Goal: Contribute content: Contribute content

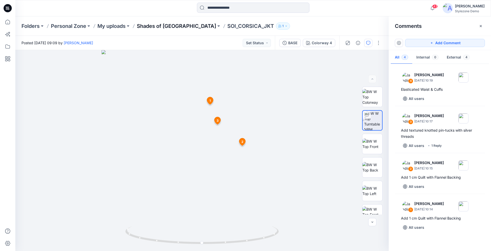
click at [144, 27] on p "Shades of [GEOGRAPHIC_DATA]" at bounding box center [176, 26] width 79 height 7
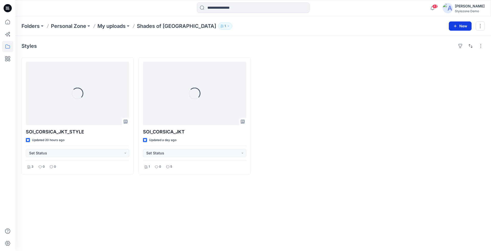
click at [453, 23] on button "New" at bounding box center [460, 25] width 23 height 9
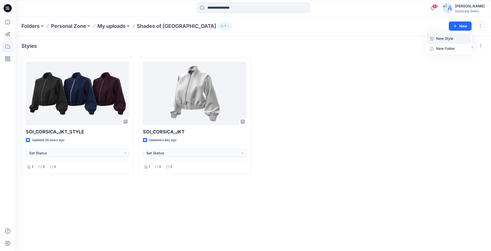
click at [449, 40] on p "New Style" at bounding box center [444, 39] width 17 height 6
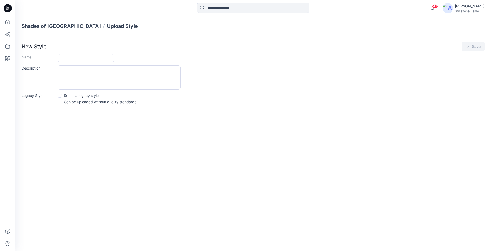
click at [85, 52] on div "New Style Save Name Description Legacy Style Set as a legacy style Can be uploa…" at bounding box center [253, 75] width 476 height 78
click at [84, 56] on input "Name" at bounding box center [86, 58] width 56 height 8
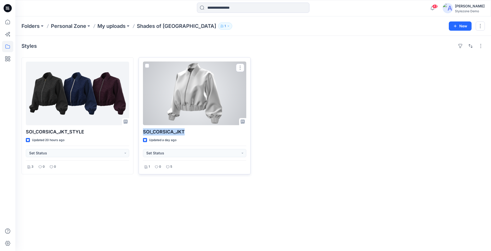
drag, startPoint x: 142, startPoint y: 128, endPoint x: 185, endPoint y: 132, distance: 43.6
click at [185, 132] on div "SOI_CORSICA_JKT Updated a day ago Set Status 1 0 5" at bounding box center [195, 115] width 112 height 117
copy p "SOI_CORSICA_JKT"
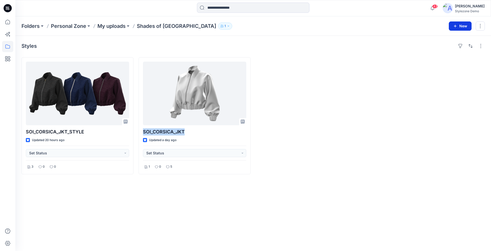
click at [458, 26] on button "New" at bounding box center [460, 25] width 23 height 9
click at [441, 40] on p "New Style" at bounding box center [444, 39] width 17 height 6
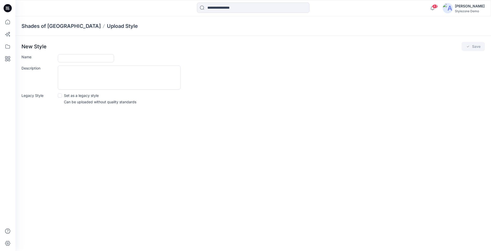
click at [71, 62] on form "Name Description Legacy Style Set as a legacy style Can be uploaded without qua…" at bounding box center [253, 79] width 464 height 50
click at [72, 60] on input "Name" at bounding box center [86, 58] width 56 height 8
paste input "**********"
drag, startPoint x: 86, startPoint y: 59, endPoint x: 106, endPoint y: 59, distance: 19.7
click at [106, 59] on input "**********" at bounding box center [86, 58] width 56 height 8
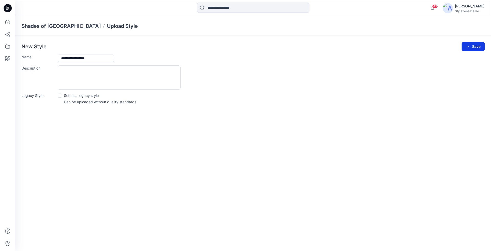
type input "**********"
click at [479, 44] on button "Save" at bounding box center [473, 46] width 23 height 9
click at [471, 48] on button "Save" at bounding box center [473, 46] width 23 height 9
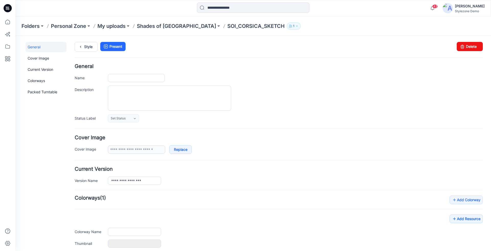
type input "**********"
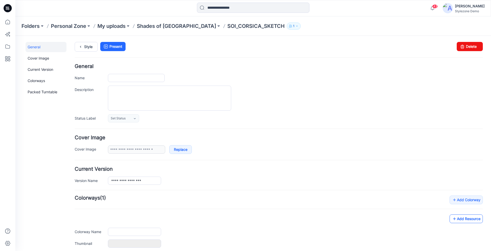
type input "**********"
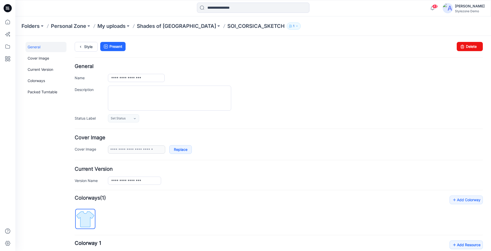
click at [464, 217] on div "**********" at bounding box center [279, 235] width 408 height 78
click at [468, 241] on link "Add Resource" at bounding box center [466, 245] width 33 height 9
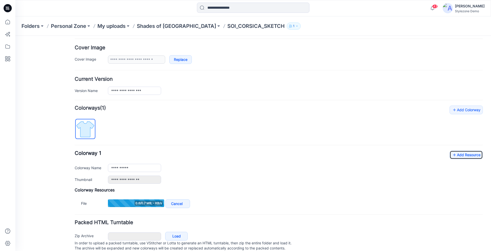
scroll to position [104, 0]
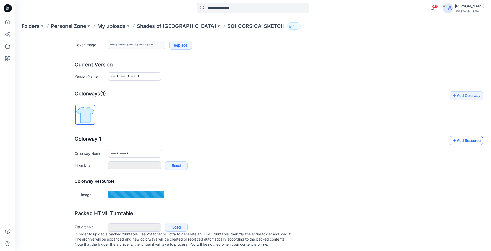
click at [462, 138] on link "Add Resource" at bounding box center [466, 140] width 33 height 9
type input "******"
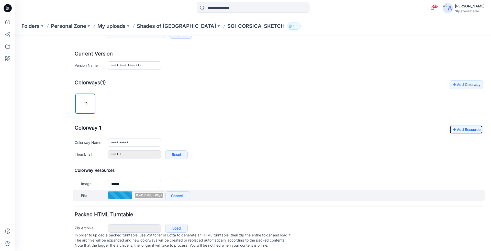
scroll to position [119, 0]
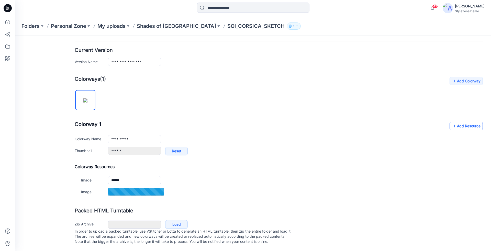
click at [470, 127] on link "Add Resource" at bounding box center [466, 126] width 33 height 9
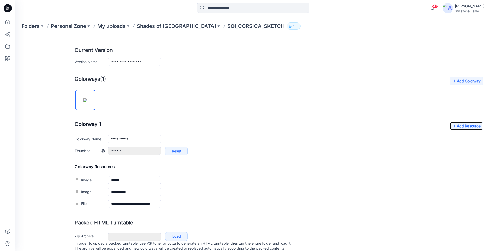
scroll to position [0, 0]
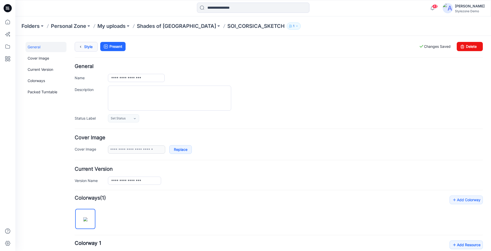
click at [83, 44] on icon at bounding box center [80, 46] width 7 height 9
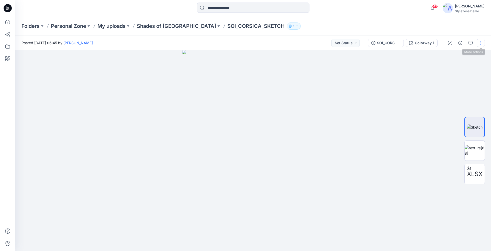
click at [480, 44] on button "button" at bounding box center [481, 43] width 8 height 8
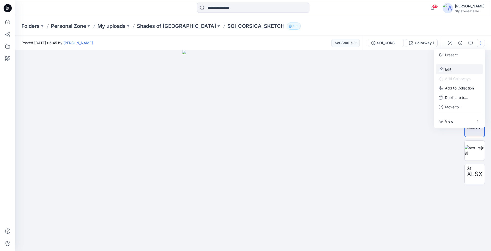
click at [466, 69] on button "Edit" at bounding box center [459, 68] width 47 height 9
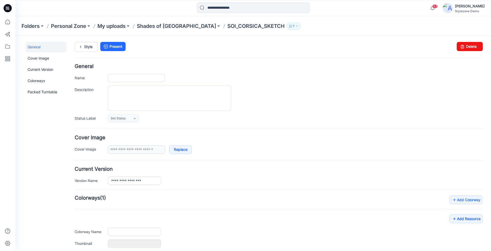
type input "**********"
type input "******"
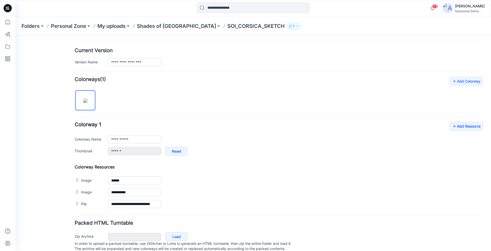
scroll to position [133, 0]
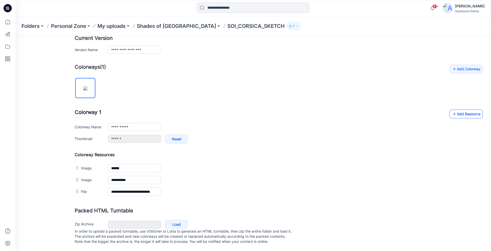
click at [453, 110] on link "Add Resource" at bounding box center [466, 114] width 33 height 9
click at [163, 28] on p "Shades of [GEOGRAPHIC_DATA]" at bounding box center [176, 26] width 79 height 7
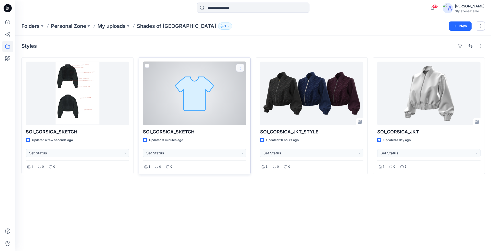
click at [239, 68] on button "button" at bounding box center [240, 68] width 8 height 8
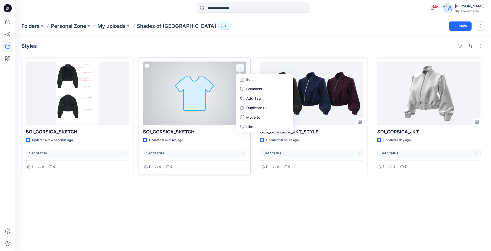
click at [202, 139] on div "Updated 3 minutes ago" at bounding box center [194, 140] width 103 height 5
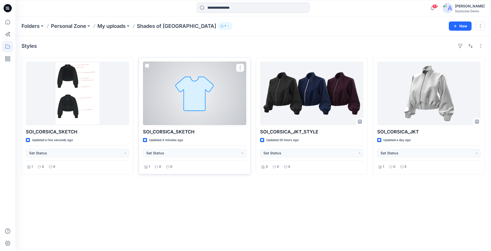
click at [199, 118] on div at bounding box center [194, 94] width 103 height 64
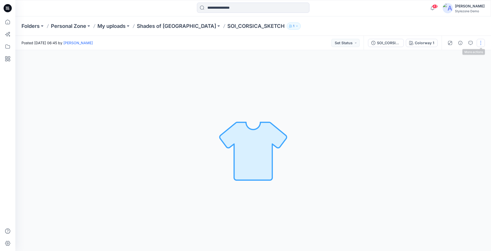
click at [481, 41] on button "button" at bounding box center [481, 43] width 8 height 8
click at [453, 71] on button "Edit" at bounding box center [459, 68] width 47 height 9
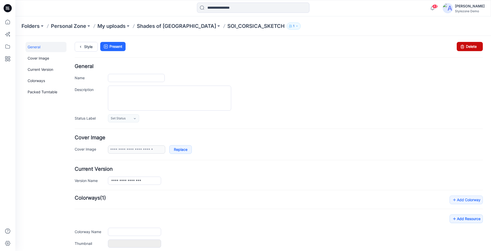
click at [466, 45] on link "Delete" at bounding box center [470, 46] width 26 height 9
type input "**********"
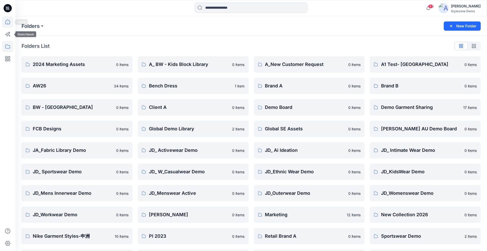
click at [7, 27] on icon at bounding box center [7, 21] width 11 height 11
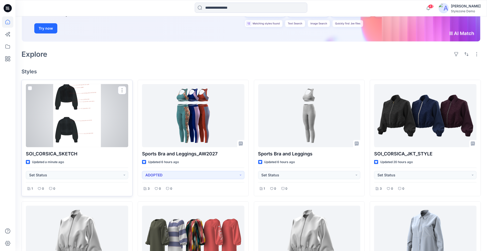
scroll to position [86, 0]
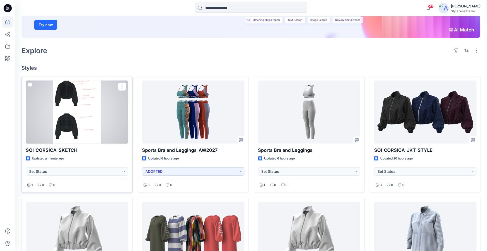
click at [88, 126] on div at bounding box center [77, 112] width 102 height 63
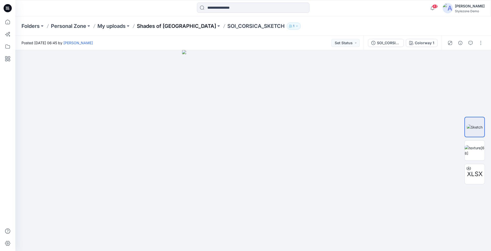
click at [161, 23] on p "Shades of [GEOGRAPHIC_DATA]" at bounding box center [176, 26] width 79 height 7
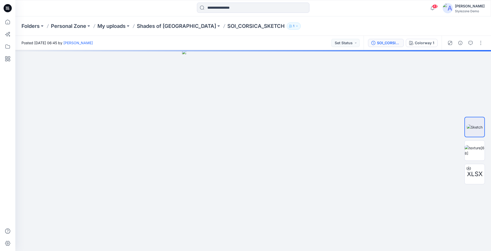
click at [383, 47] on button "SOI_CORSICA_SKETCH" at bounding box center [386, 43] width 36 height 8
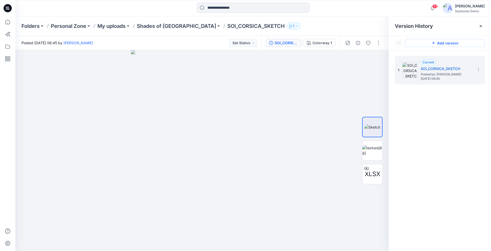
click at [467, 43] on button "Add version" at bounding box center [445, 43] width 80 height 8
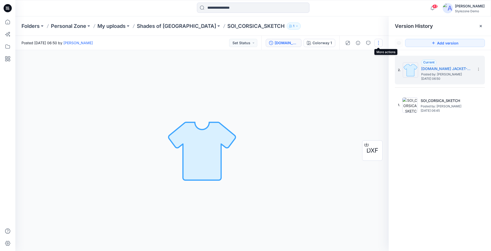
click at [381, 45] on button "button" at bounding box center [379, 43] width 8 height 8
click at [352, 71] on button "Edit" at bounding box center [357, 68] width 47 height 9
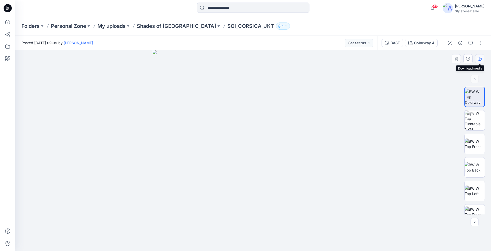
click at [478, 58] on button "button" at bounding box center [480, 58] width 9 height 9
click at [469, 40] on button "button" at bounding box center [471, 43] width 8 height 8
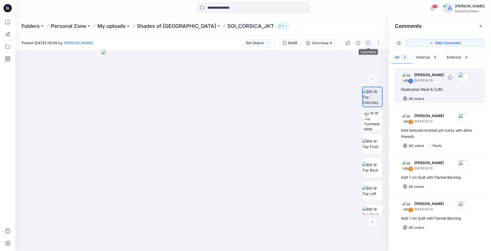
click at [432, 91] on div "Elasticated Waist & Cuffs" at bounding box center [440, 90] width 78 height 6
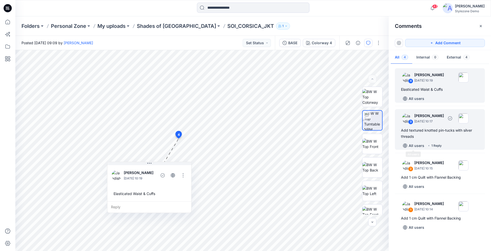
click at [424, 139] on div "Add textured knotted pin-tucks with silver threads" at bounding box center [440, 133] width 78 height 12
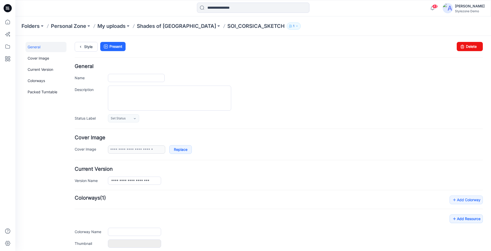
type input "**********"
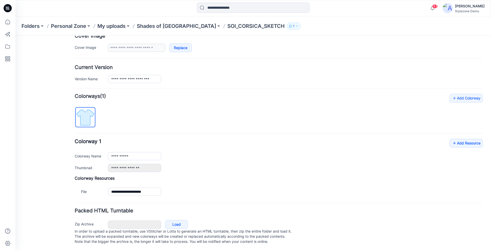
scroll to position [104, 0]
click at [459, 139] on link "Add Resource" at bounding box center [466, 143] width 33 height 9
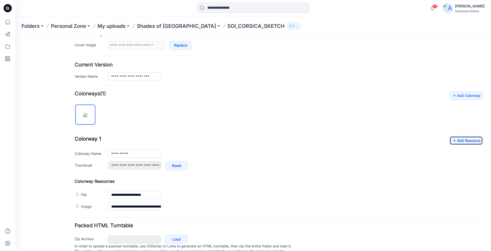
scroll to position [122, 0]
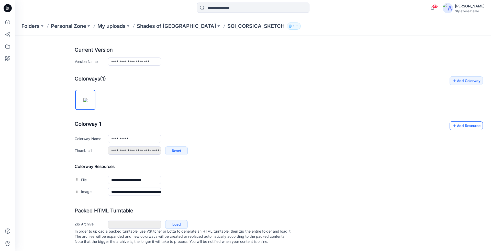
click at [454, 124] on link "Add Resource" at bounding box center [466, 126] width 33 height 9
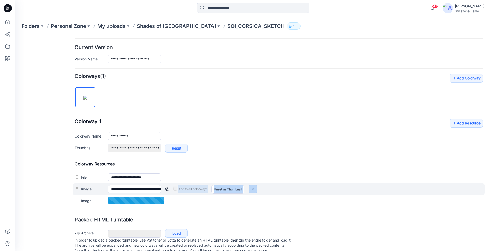
drag, startPoint x: 75, startPoint y: 199, endPoint x: 79, endPoint y: 191, distance: 8.6
click at [79, 191] on div "**********" at bounding box center [279, 183] width 408 height 45
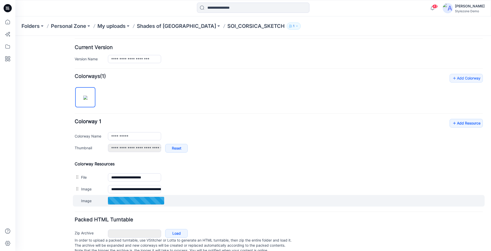
click at [94, 203] on div "Image Cancel Add to all colorways Set as Thumbnail Unset as Thumbnail" at bounding box center [279, 201] width 412 height 12
click at [217, 199] on link "Set as Thumbnail" at bounding box center [226, 201] width 29 height 9
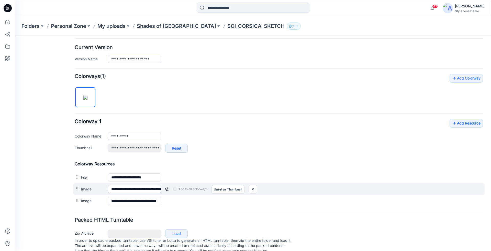
type input "**********"
click at [250, 187] on img at bounding box center [249, 189] width 8 height 8
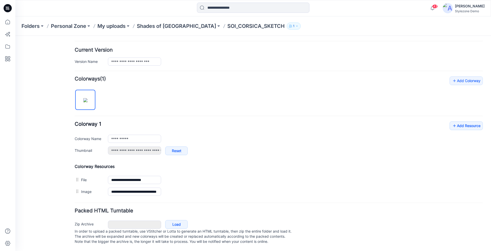
scroll to position [0, 0]
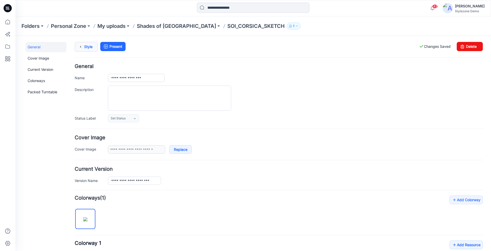
click at [89, 50] on link "Style" at bounding box center [86, 47] width 23 height 10
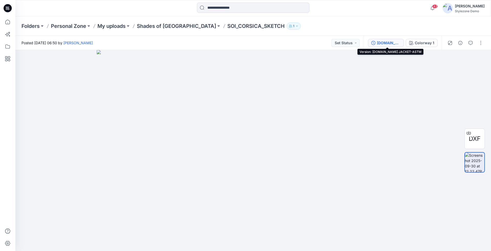
click at [381, 42] on div "[DOMAIN_NAME] JACKET-ASTM" at bounding box center [389, 43] width 24 height 6
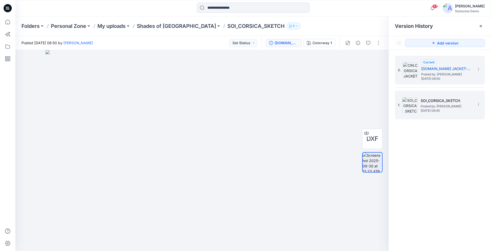
click at [419, 112] on div "1. SOI_CORSICA_SKETCH Posted by: [PERSON_NAME] [DATE] 06:45" at bounding box center [436, 105] width 77 height 25
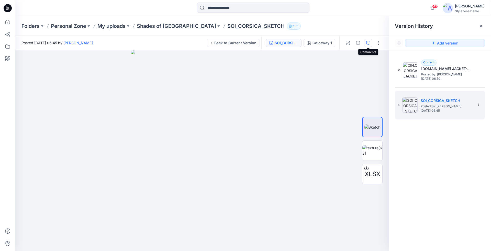
click at [370, 43] on icon "button" at bounding box center [368, 43] width 4 height 4
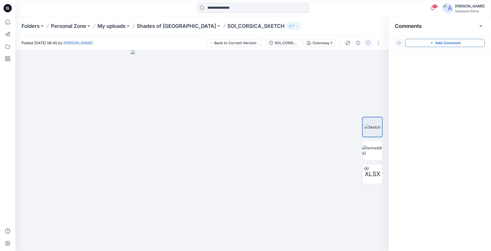
click at [452, 41] on button "Add Comment" at bounding box center [445, 43] width 80 height 8
click at [196, 91] on div "1" at bounding box center [202, 150] width 374 height 201
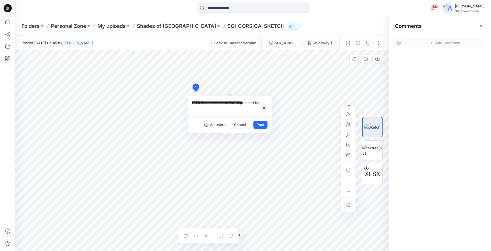
click at [262, 102] on textarea "**********" at bounding box center [230, 106] width 84 height 20
type textarea "**********"
click at [261, 125] on button "Post" at bounding box center [261, 125] width 14 height 8
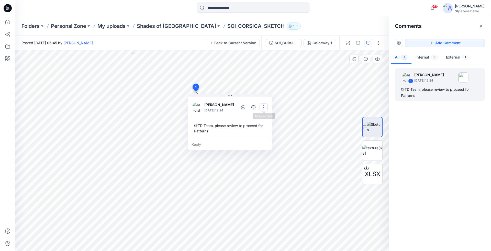
click at [262, 106] on button "button" at bounding box center [264, 107] width 8 height 8
click at [258, 122] on button "Edit comment" at bounding box center [264, 118] width 39 height 9
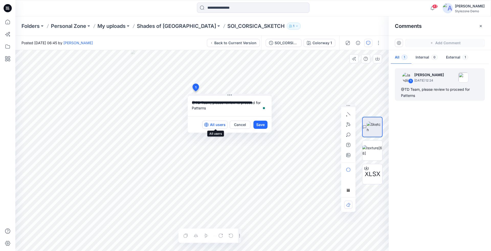
click at [219, 124] on p "All users" at bounding box center [218, 125] width 16 height 6
click at [259, 124] on button "Save" at bounding box center [261, 125] width 14 height 8
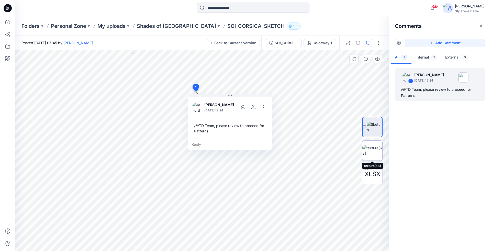
click at [374, 156] on img at bounding box center [373, 150] width 20 height 11
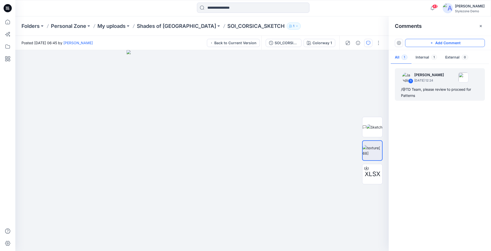
click at [450, 42] on button "Add Comment" at bounding box center [445, 43] width 80 height 8
click at [210, 131] on div "2" at bounding box center [202, 150] width 374 height 201
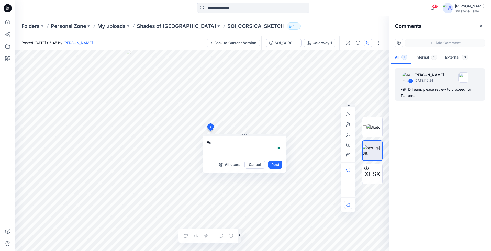
type textarea "*"
type textarea "**********"
click at [275, 164] on button "Post" at bounding box center [275, 165] width 14 height 8
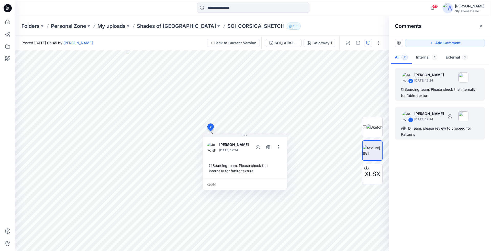
click at [432, 117] on p "September 30, 2025 12:24" at bounding box center [430, 119] width 30 height 5
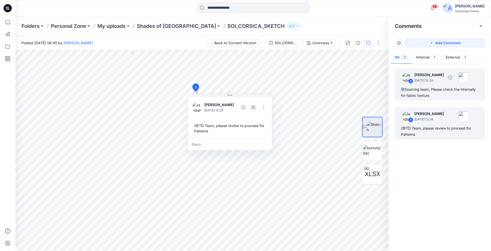
click at [439, 99] on div "2 Jagdish Sethuraman September 30, 2025 12:24 @Sourcing team, Please check the …" at bounding box center [440, 84] width 90 height 33
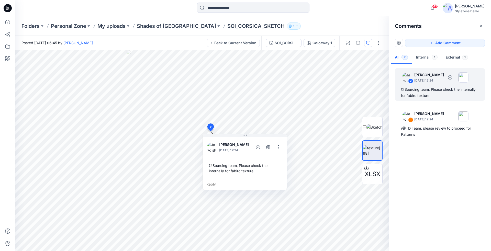
click at [422, 81] on p "September 30, 2025 12:24" at bounding box center [430, 80] width 30 height 5
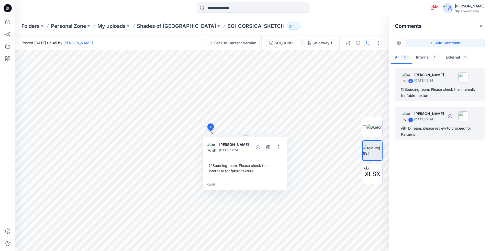
click at [429, 118] on p "September 30, 2025 12:24" at bounding box center [430, 119] width 30 height 5
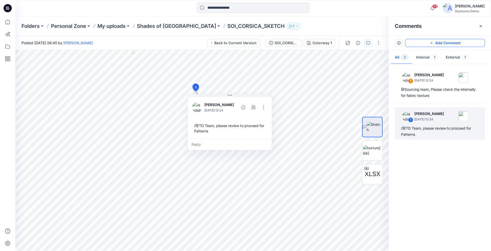
click at [460, 44] on button "Add Comment" at bounding box center [445, 43] width 80 height 8
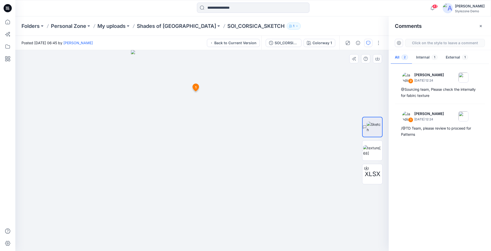
click at [170, 179] on div "3 1 Jagdish Sethuraman September 30, 2025 12:24 /@TD Team, please review to pro…" at bounding box center [202, 150] width 374 height 201
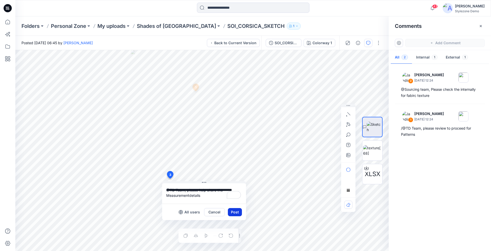
type textarea "**********"
click at [231, 210] on button "Post" at bounding box center [235, 212] width 14 height 8
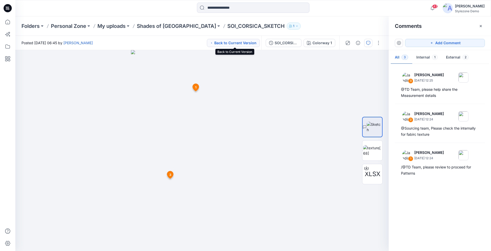
click at [247, 42] on button "Back to Current Version" at bounding box center [233, 43] width 53 height 8
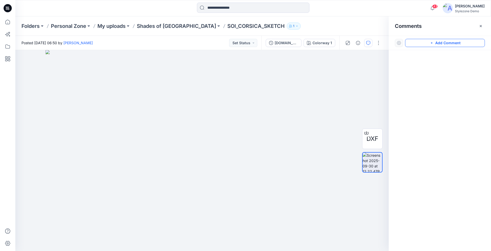
click at [439, 41] on button "Add Comment" at bounding box center [445, 43] width 80 height 8
click at [223, 110] on div "1" at bounding box center [202, 150] width 374 height 201
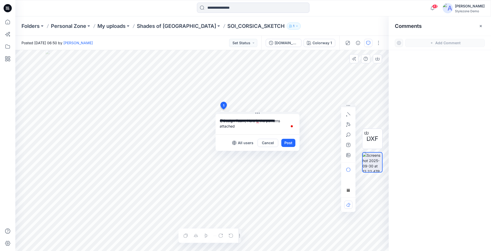
type textarea "**********"
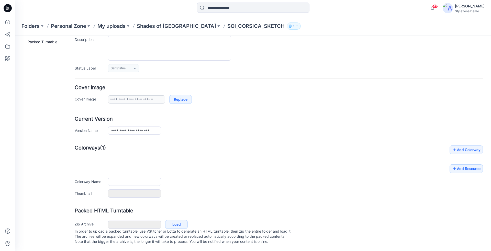
type input "**********"
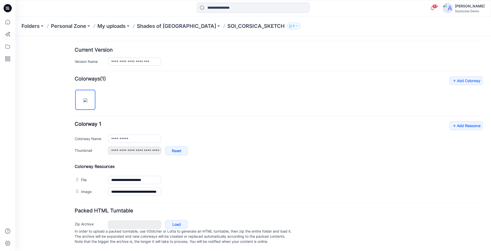
scroll to position [122, 0]
click at [455, 123] on link "Add Resource" at bounding box center [466, 126] width 33 height 9
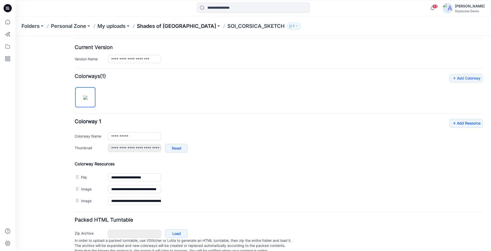
click at [169, 25] on p "Shades of [GEOGRAPHIC_DATA]" at bounding box center [176, 26] width 79 height 7
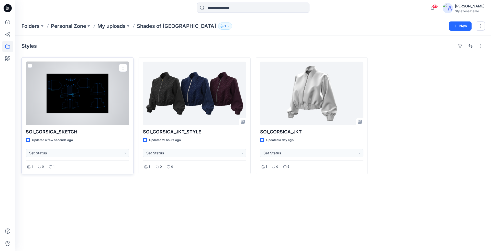
click at [97, 94] on div at bounding box center [77, 94] width 103 height 64
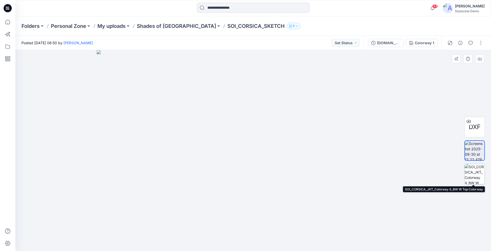
click at [477, 175] on img at bounding box center [475, 174] width 20 height 20
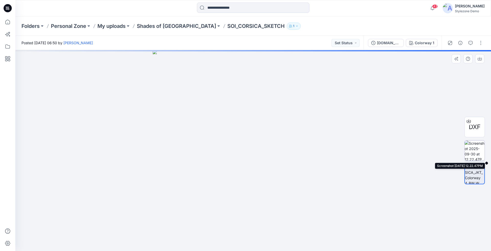
click at [473, 151] on img at bounding box center [475, 151] width 20 height 20
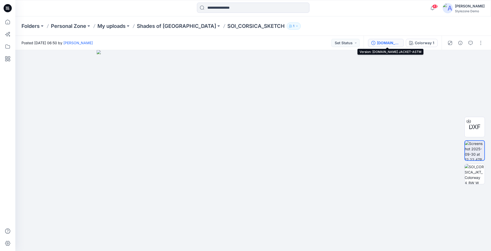
click at [386, 45] on div "CIN.CORSICA JACKET-ASTM" at bounding box center [389, 43] width 24 height 6
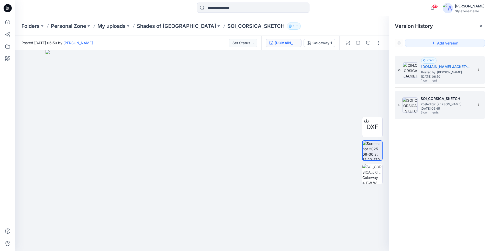
click at [431, 107] on span "Tuesday, September 30, 2025 06:45" at bounding box center [446, 109] width 51 height 4
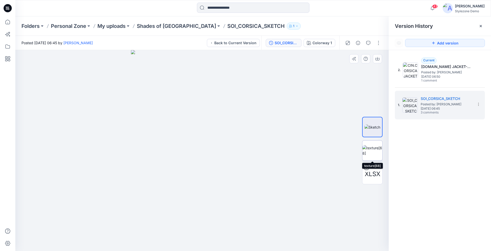
click at [376, 154] on img at bounding box center [373, 150] width 20 height 11
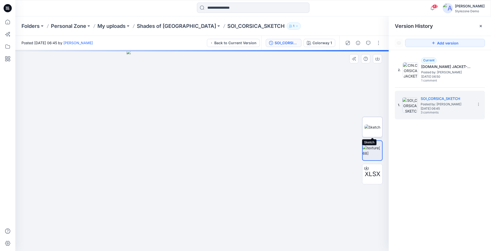
click at [371, 130] on img at bounding box center [373, 127] width 16 height 5
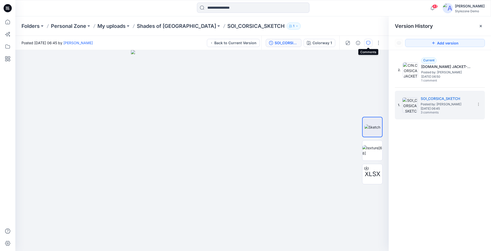
click at [368, 42] on icon "button" at bounding box center [368, 43] width 4 height 4
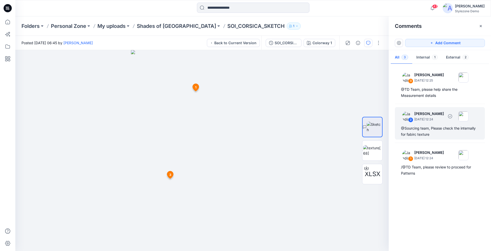
click at [420, 125] on div "@Sourcing team, Please check the internally for fabirc texture" at bounding box center [440, 131] width 78 height 12
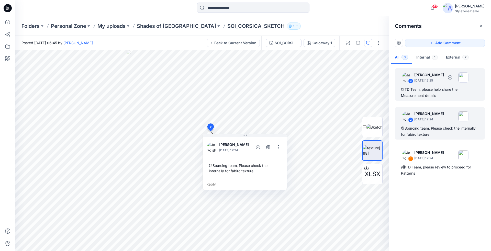
click at [417, 97] on div "@TD Team, please help share the Measurement details" at bounding box center [440, 93] width 78 height 12
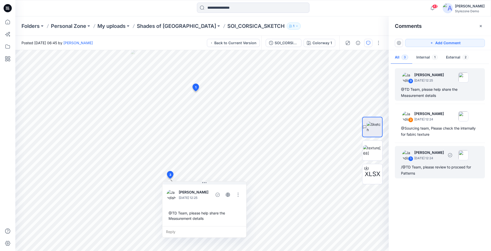
click at [427, 155] on p "[PERSON_NAME]" at bounding box center [430, 153] width 30 height 6
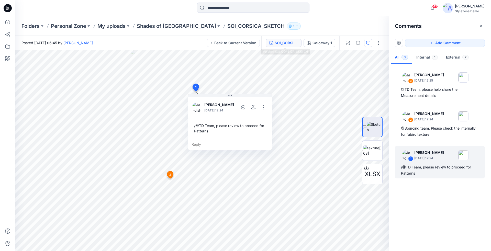
click at [288, 42] on div "SOI_CORSICA_SKETCH" at bounding box center [287, 43] width 24 height 6
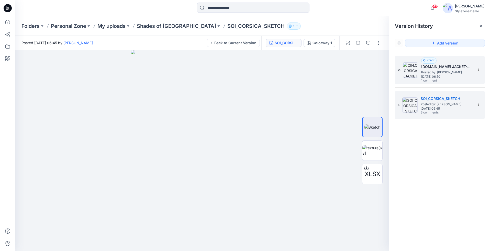
click at [455, 68] on h5 "CIN.CORSICA JACKET-ASTM" at bounding box center [447, 67] width 51 height 6
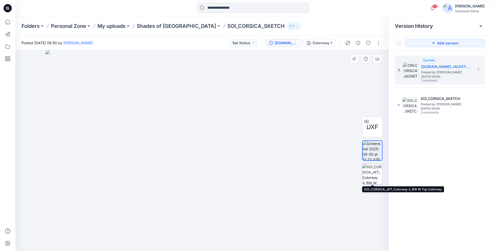
click at [377, 178] on img at bounding box center [373, 174] width 20 height 20
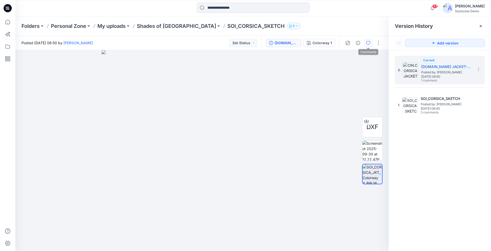
click at [369, 44] on icon "button" at bounding box center [368, 43] width 4 height 4
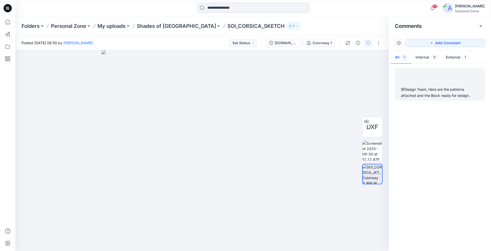
click at [423, 85] on div "@Design Team, Here are the patterns attached and the Block ready for design." at bounding box center [440, 84] width 90 height 33
